Goal: Information Seeking & Learning: Learn about a topic

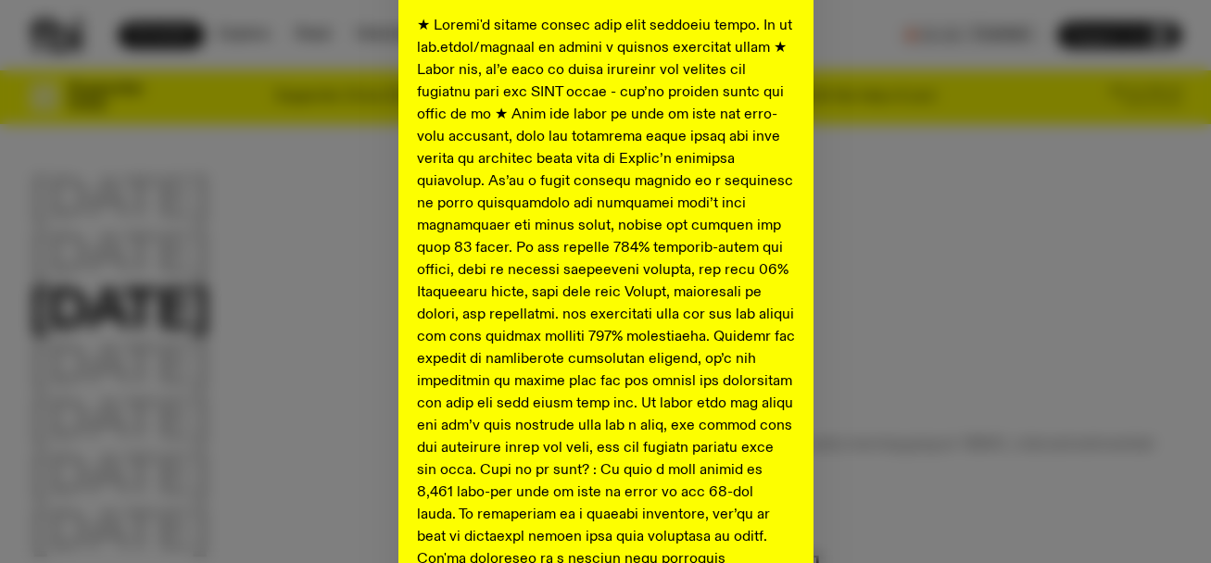
scroll to position [820, 0]
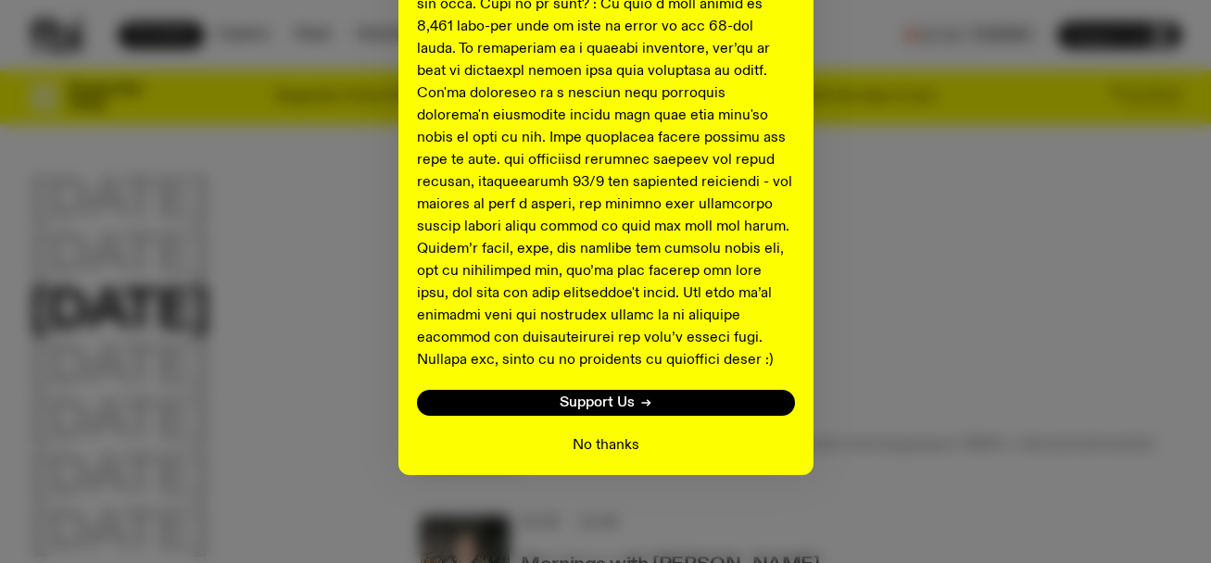
click at [598, 441] on button "No thanks" at bounding box center [606, 446] width 67 height 22
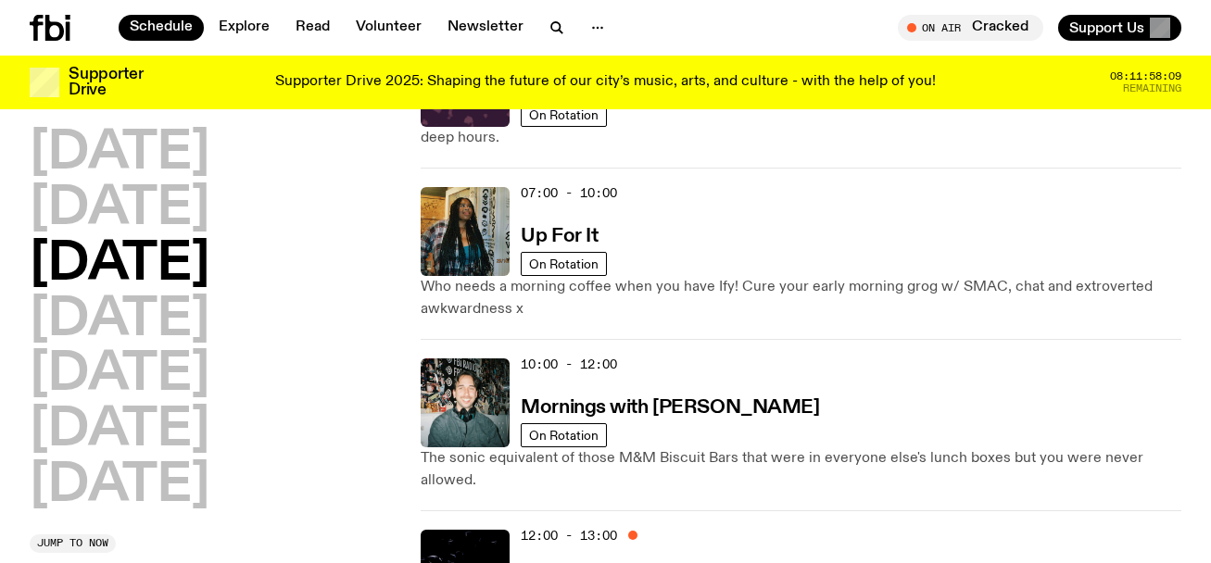
scroll to position [0, 0]
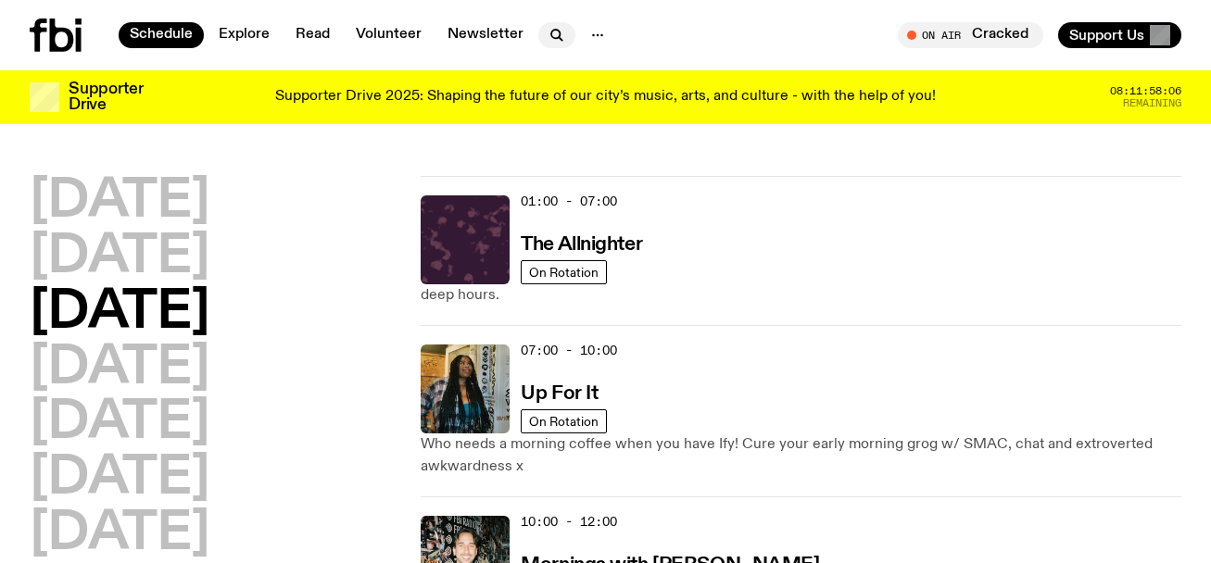
click at [551, 30] on icon "button" at bounding box center [555, 34] width 8 height 8
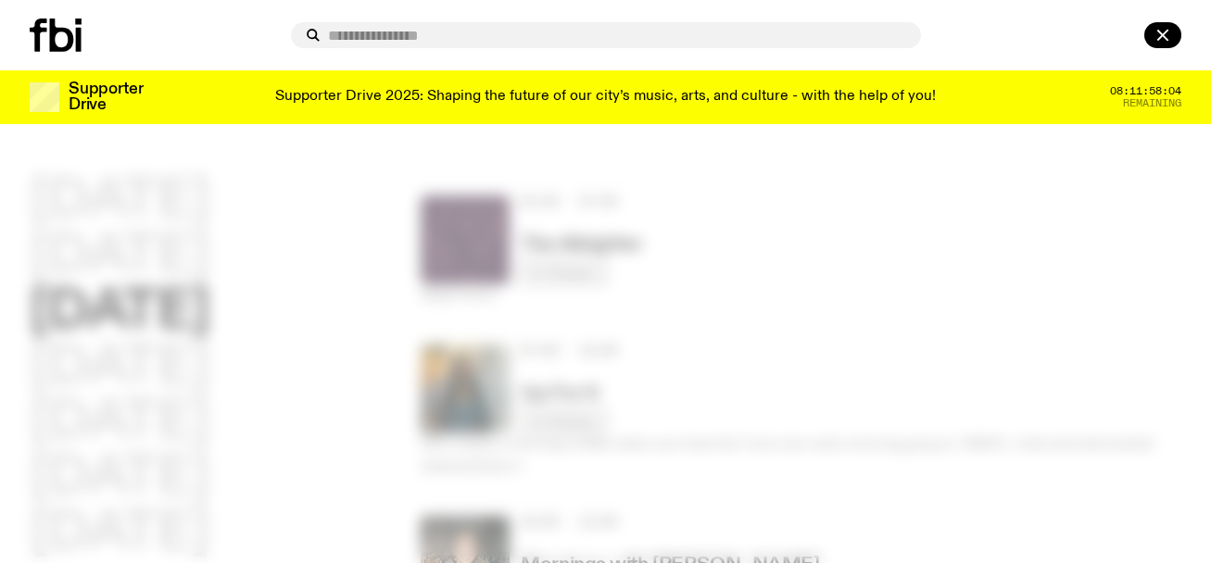
click at [240, 31] on div at bounding box center [157, 35] width 254 height 33
click at [261, 204] on div at bounding box center [605, 281] width 1211 height 563
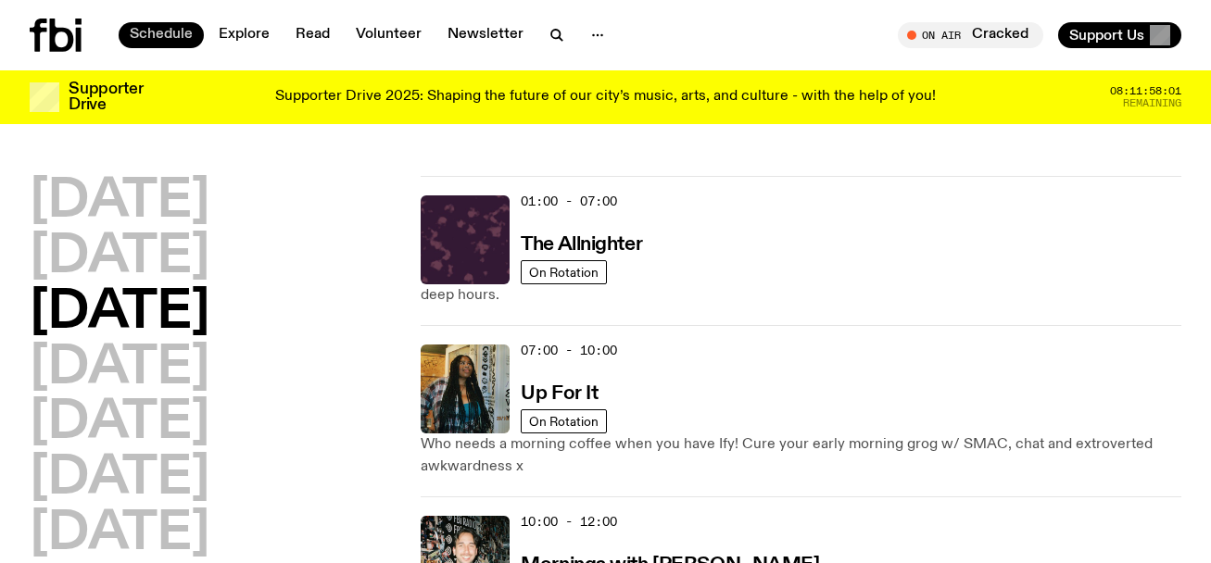
click at [170, 33] on link "Schedule" at bounding box center [161, 35] width 85 height 26
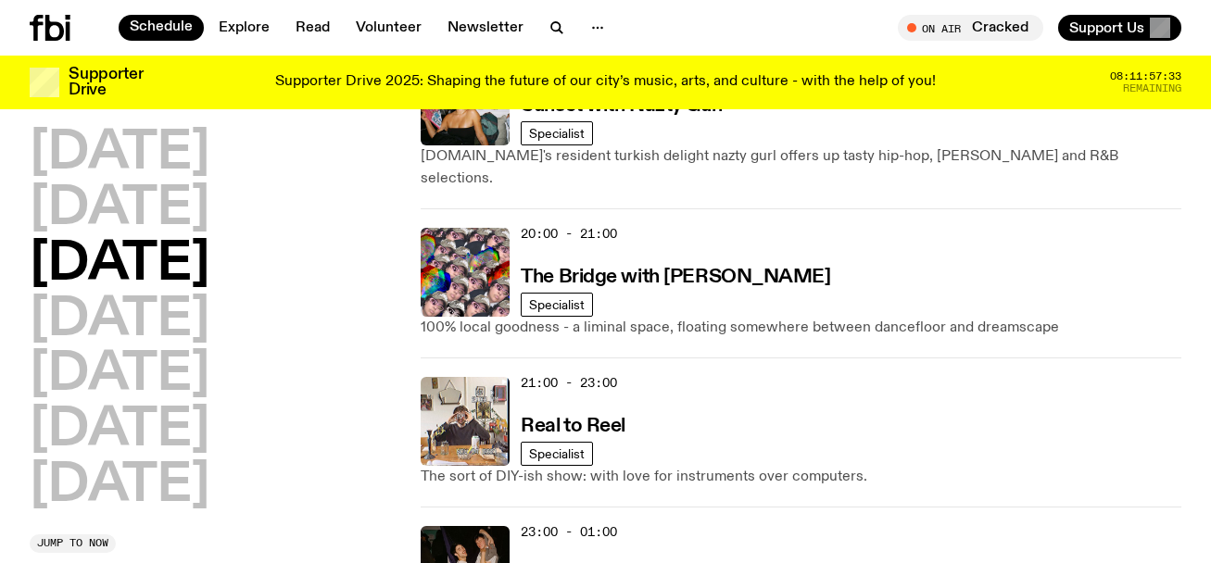
scroll to position [1063, 0]
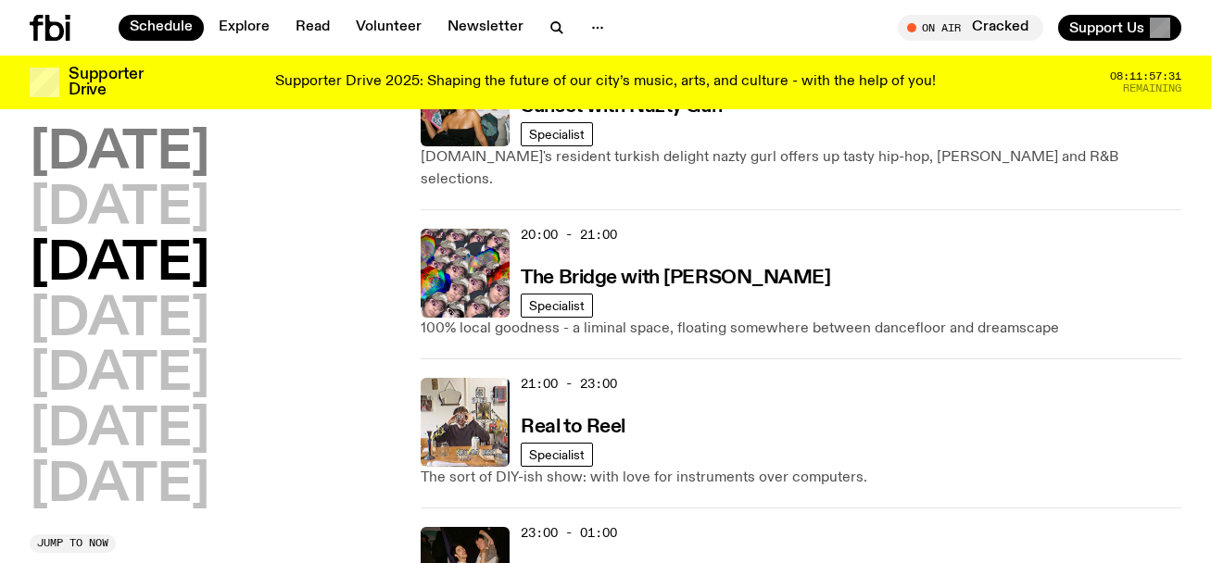
click at [162, 154] on h2 "Monday" at bounding box center [120, 154] width 180 height 52
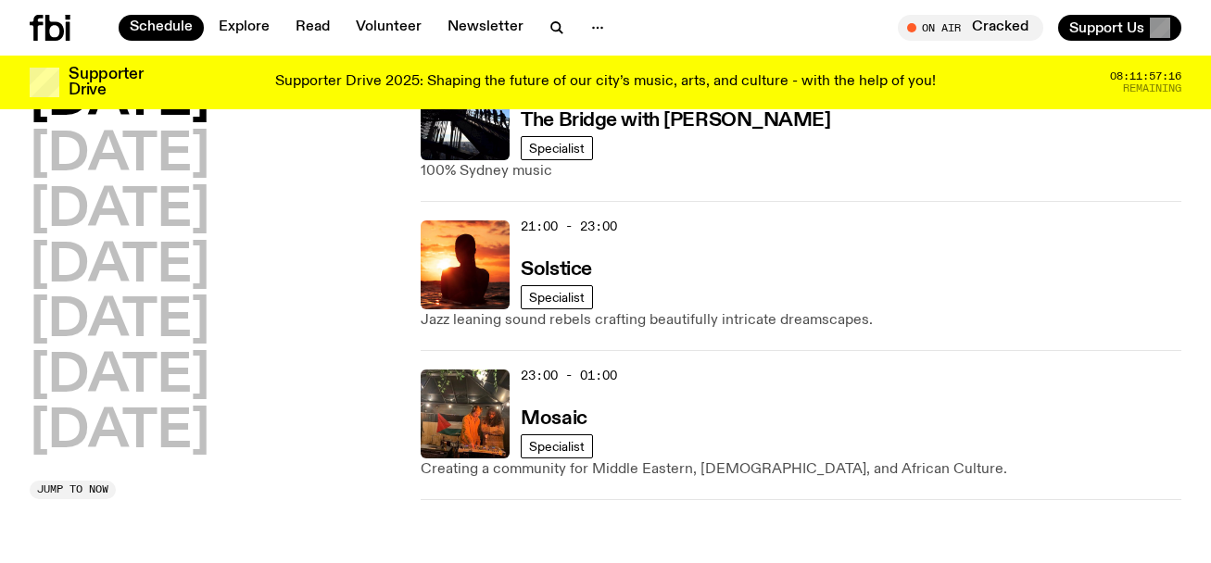
scroll to position [1175, 0]
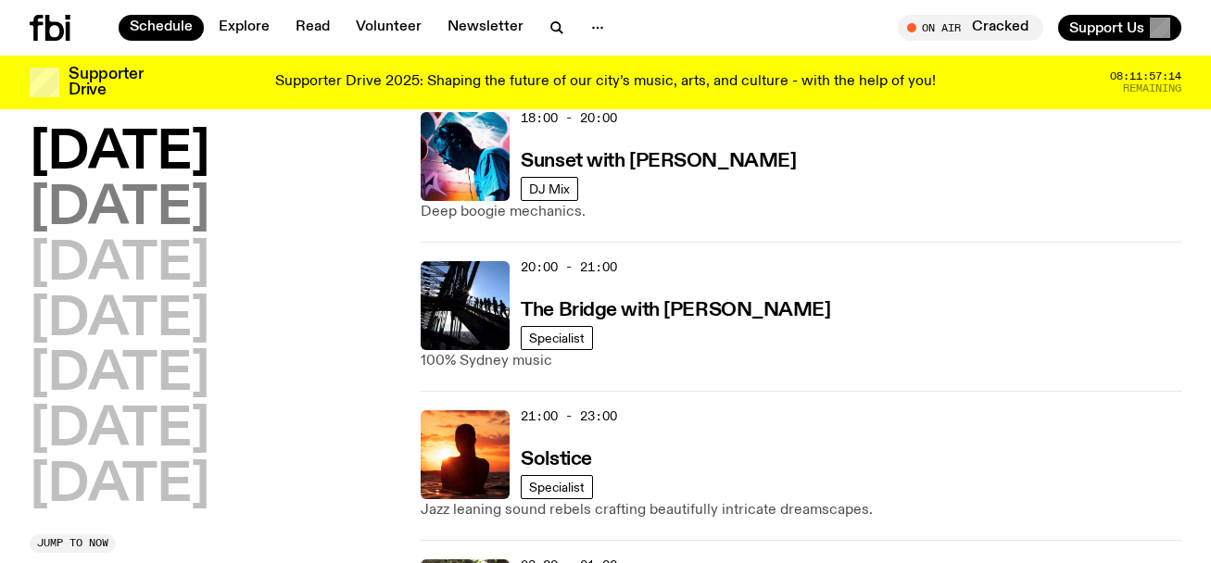
click at [178, 202] on h2 "Tuesday" at bounding box center [120, 209] width 180 height 52
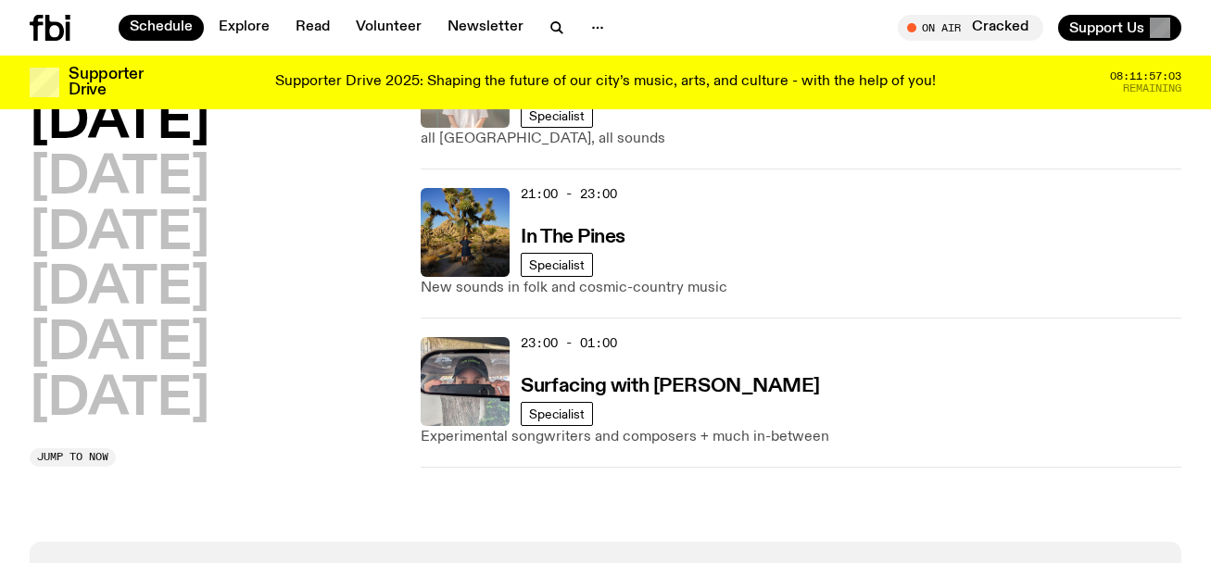
scroll to position [1212, 0]
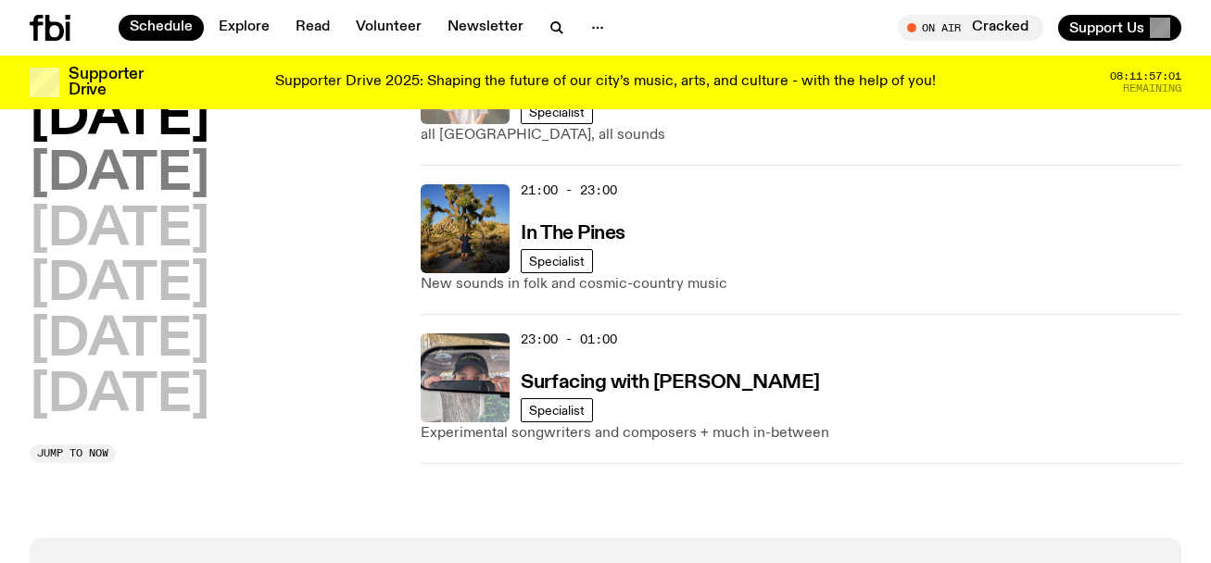
click at [209, 190] on h2 "Wednesday" at bounding box center [120, 175] width 180 height 52
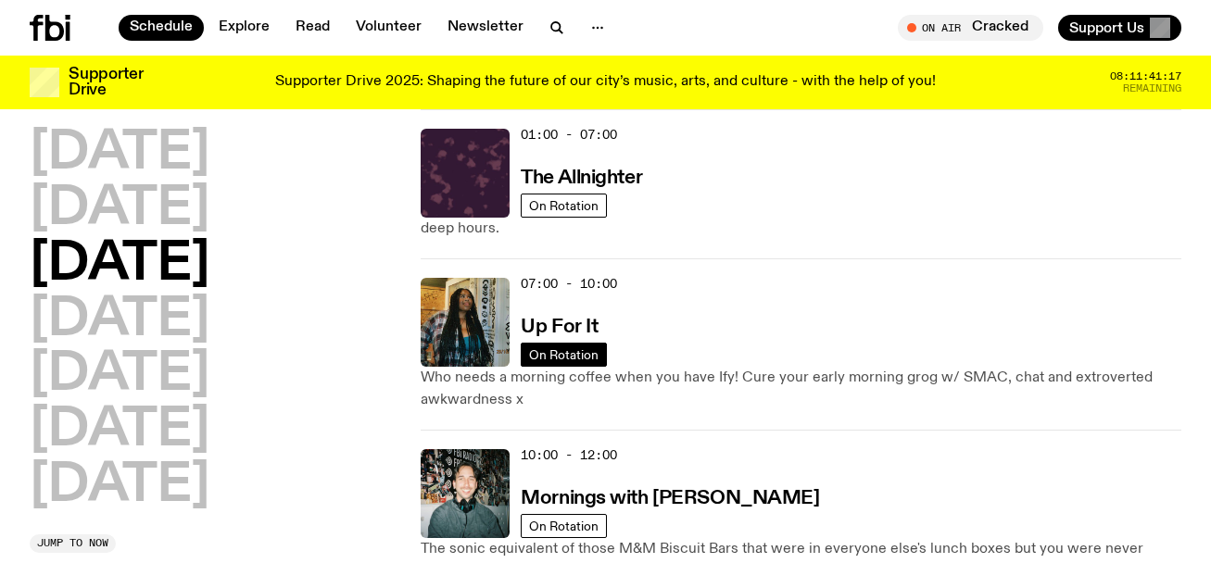
scroll to position [0, 0]
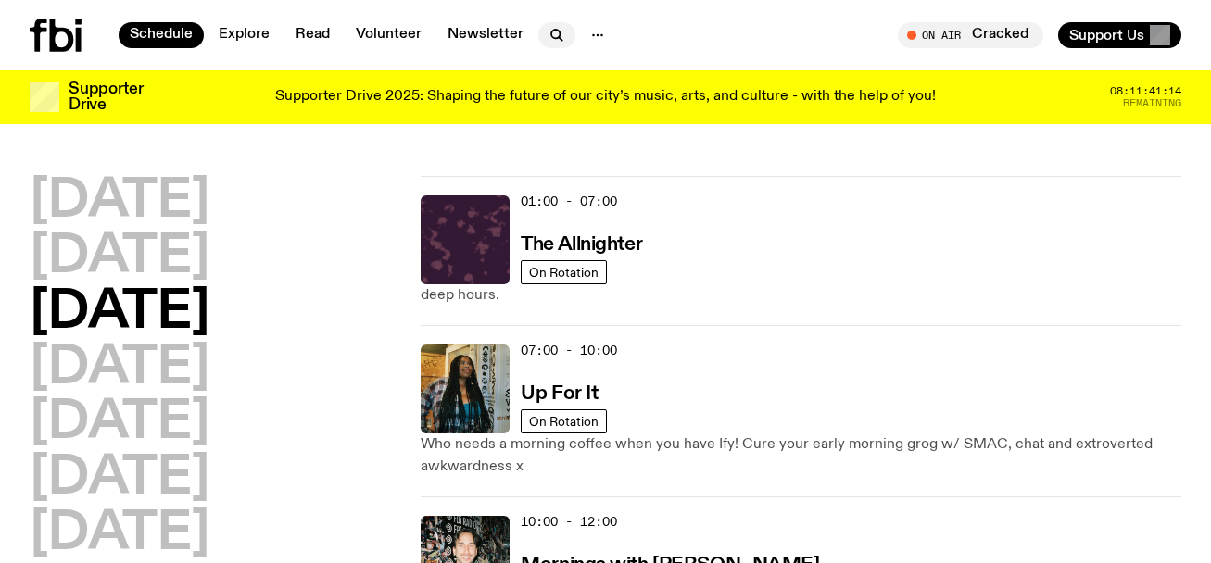
click at [550, 31] on icon "button" at bounding box center [557, 35] width 22 height 22
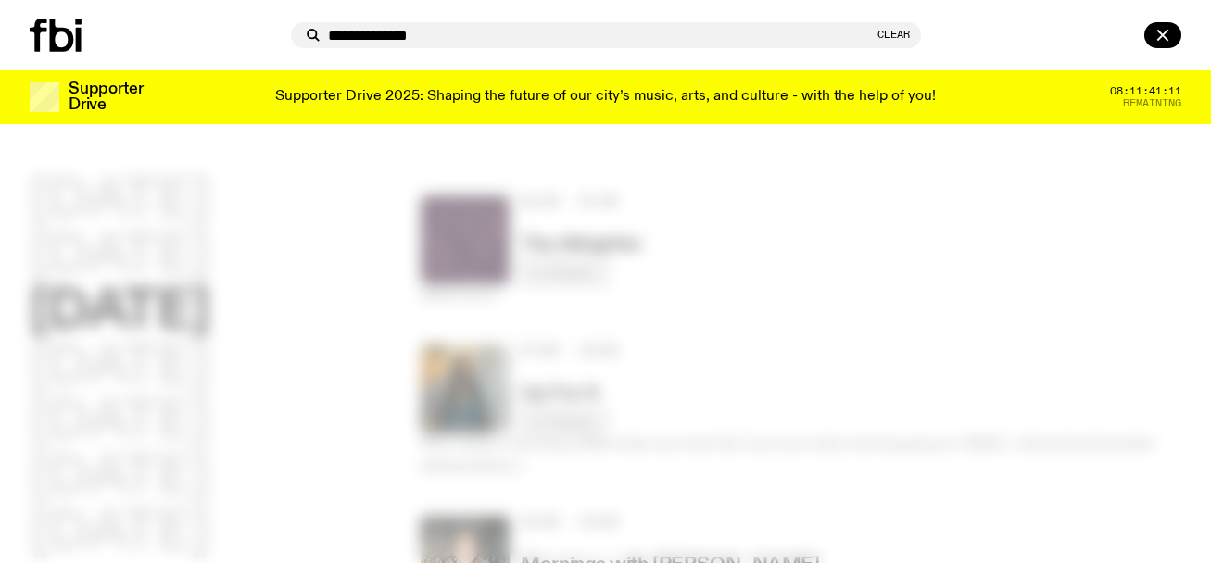
type input "**********"
